Goal: Information Seeking & Learning: Learn about a topic

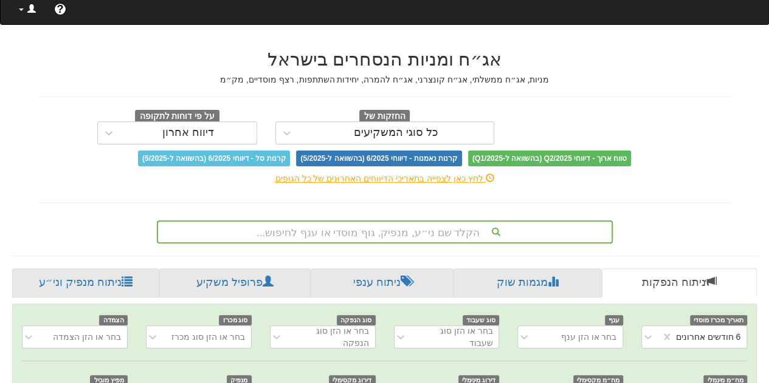
click at [15, 12] on link at bounding box center [27, 9] width 35 height 30
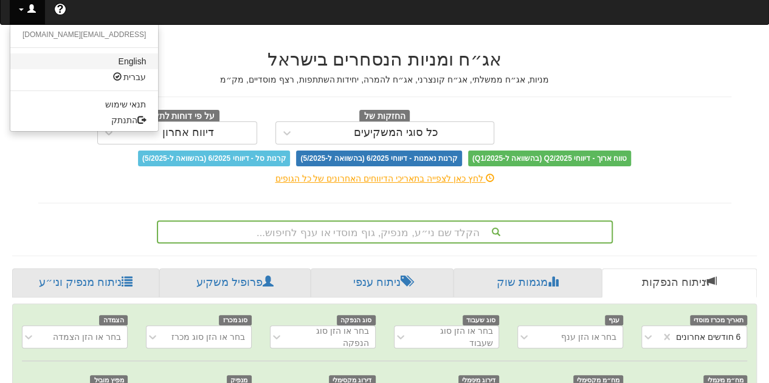
scroll to position [0, 2603]
click at [36, 62] on link "English" at bounding box center [84, 61] width 148 height 16
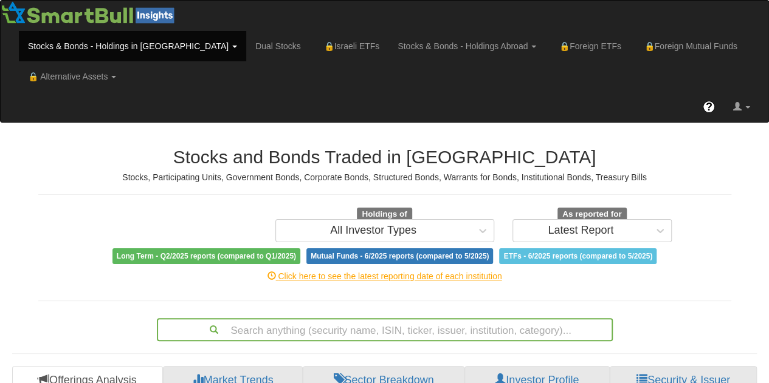
scroll to position [162, 0]
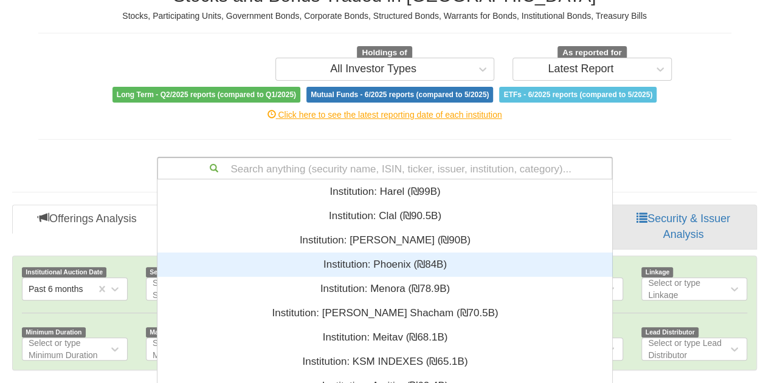
click at [307, 165] on div "Search anything (security name, ISIN, ticker, issuer, institution, category)...…" at bounding box center [385, 168] width 456 height 23
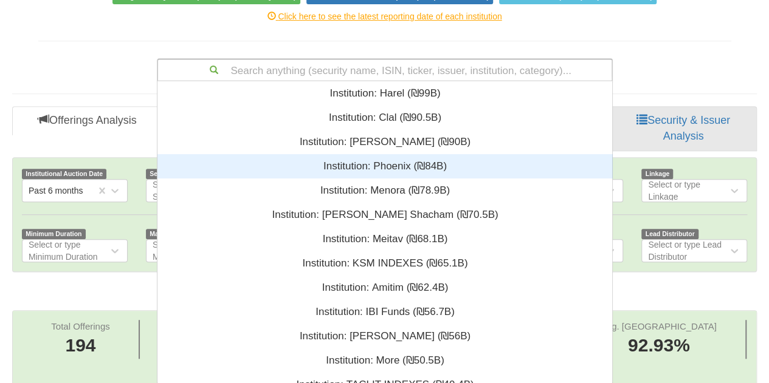
scroll to position [293, 445]
type input "ו"
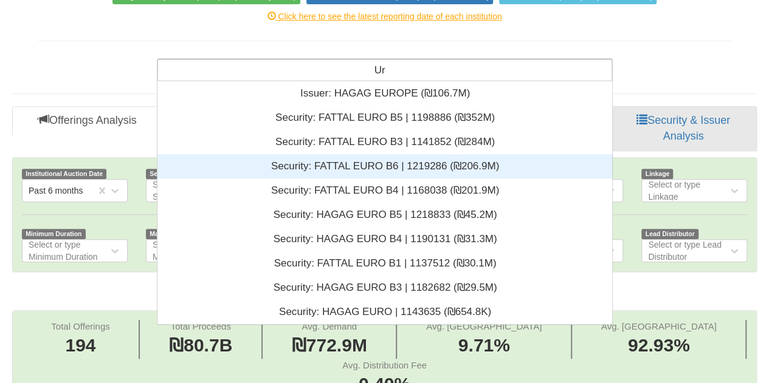
type input "U"
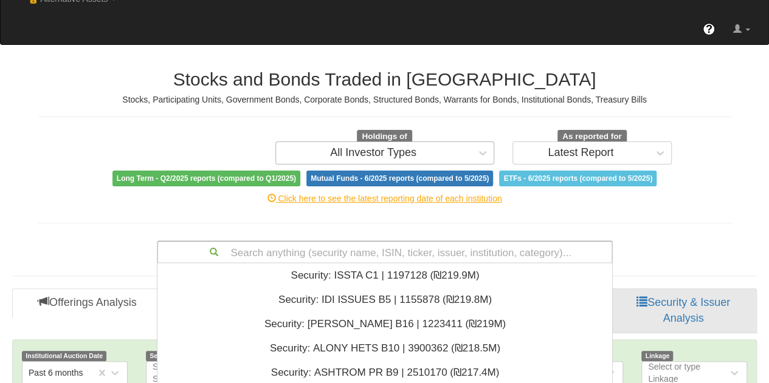
scroll to position [0, 0]
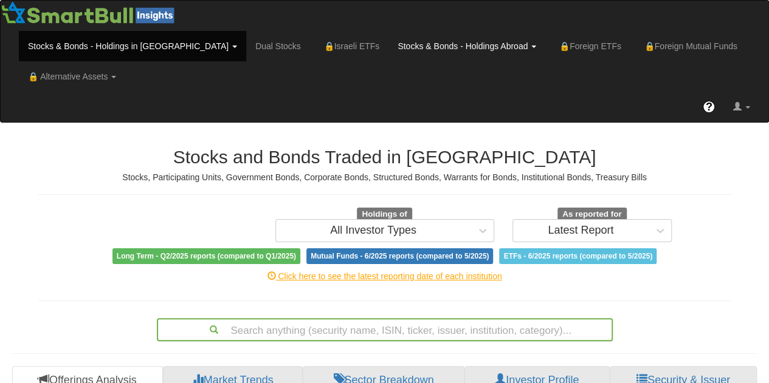
click at [388, 49] on link "Stocks & Bonds - Holdings Abroad" at bounding box center [466, 46] width 157 height 30
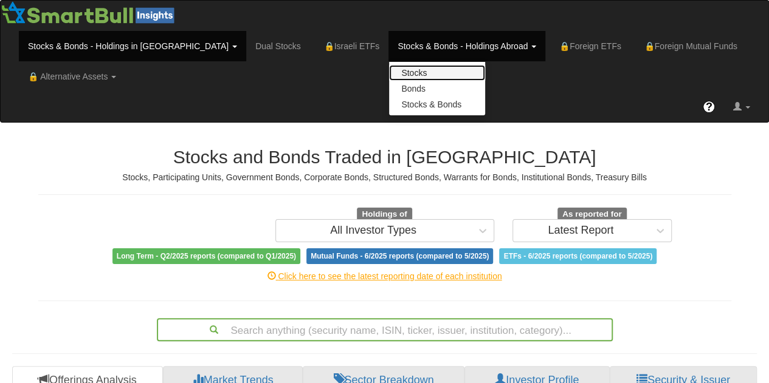
click at [389, 65] on link "Stocks" at bounding box center [437, 73] width 96 height 16
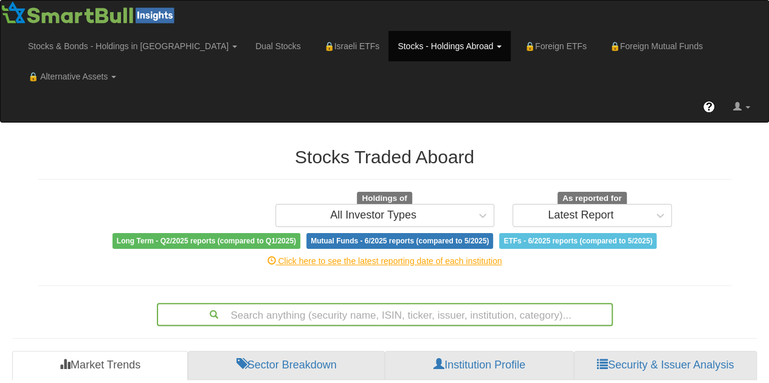
click at [343, 303] on div "Search anything (security name, ISIN, ticker, issuer, institution, category)..." at bounding box center [385, 314] width 456 height 23
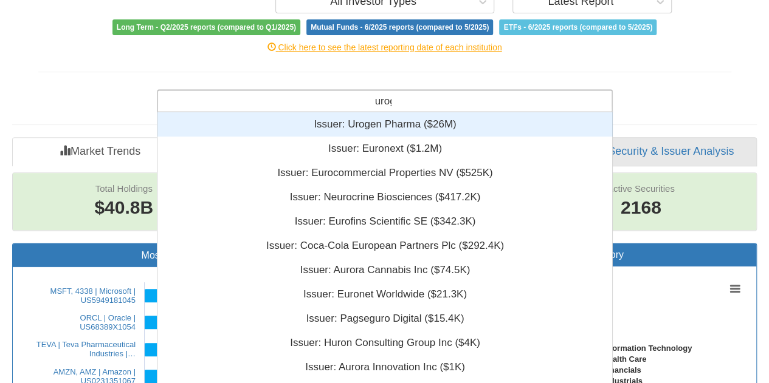
scroll to position [39, 445]
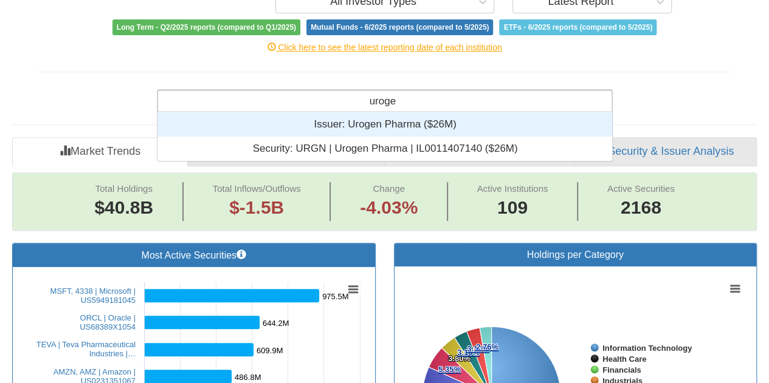
type input "urogen"
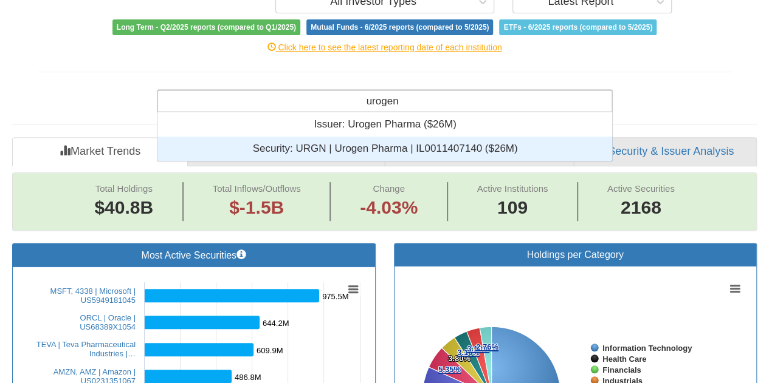
click at [339, 137] on div "Security: ‎URGN | Urogen Pharma | IL0011407140 ‎($26M)‏" at bounding box center [384, 149] width 455 height 24
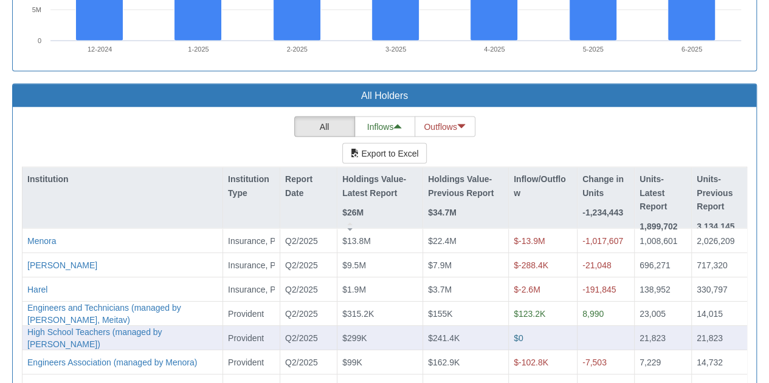
scroll to position [1110, 0]
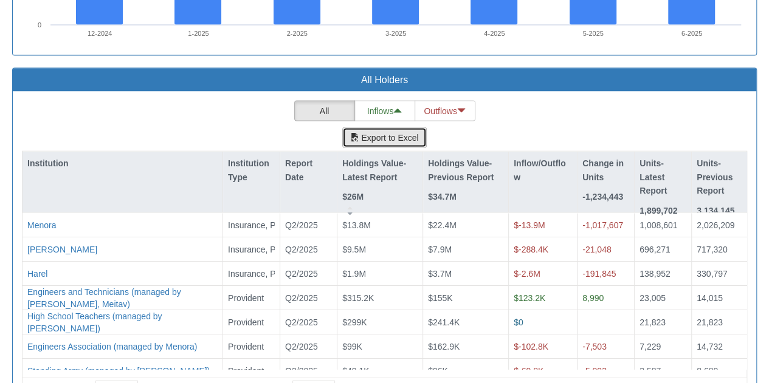
click at [385, 127] on button "Export to Excel" at bounding box center [384, 137] width 84 height 21
